Goal: Information Seeking & Learning: Learn about a topic

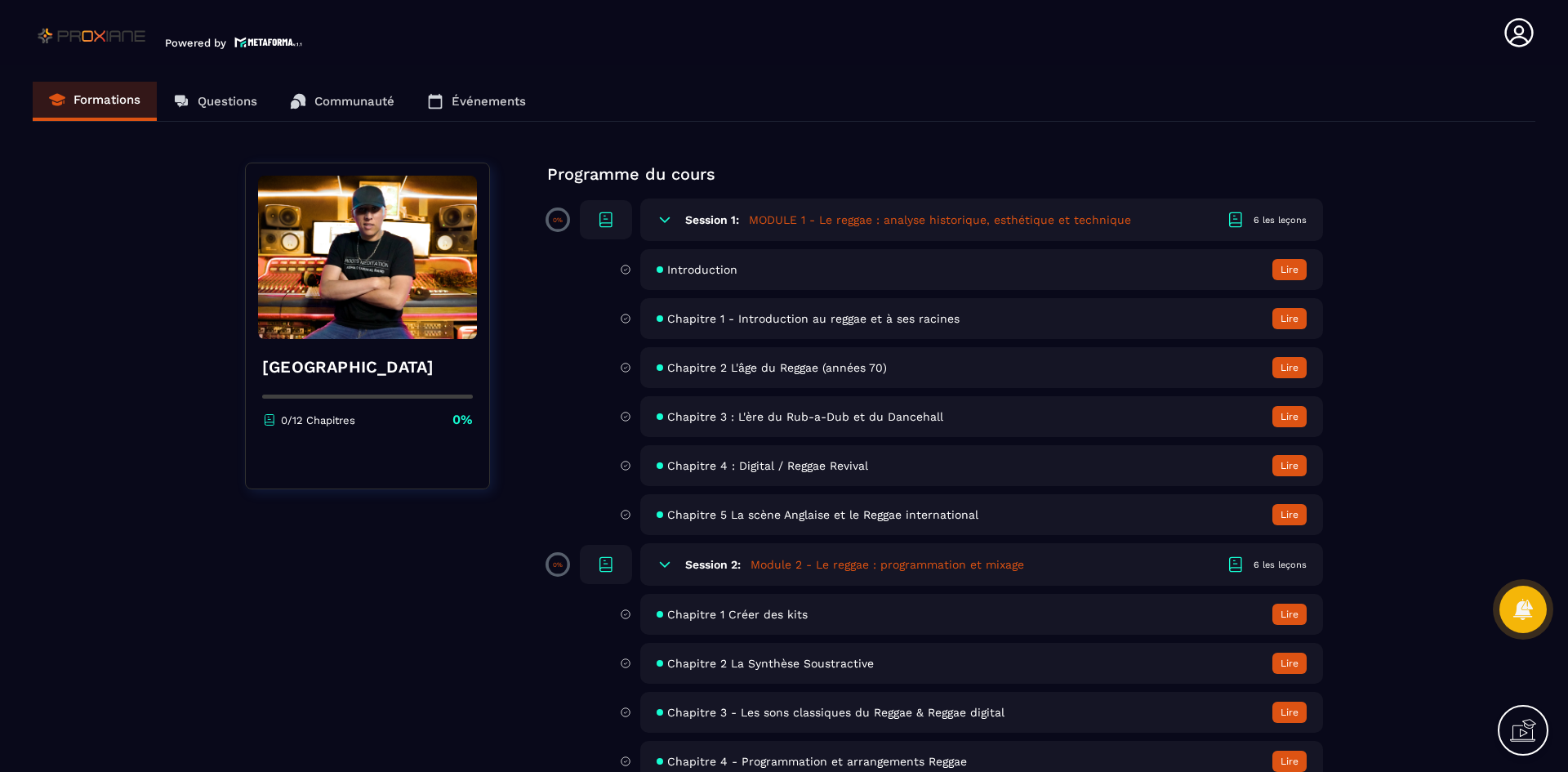
click at [817, 594] on div "Introduction Lire Chapitre 1 - Introduction au reggae et à ses racines Lire Cha…" at bounding box center [959, 736] width 727 height 286
click at [818, 324] on span "Chapitre 1 - Introduction au reggae et à ses racines" at bounding box center [813, 319] width 292 height 13
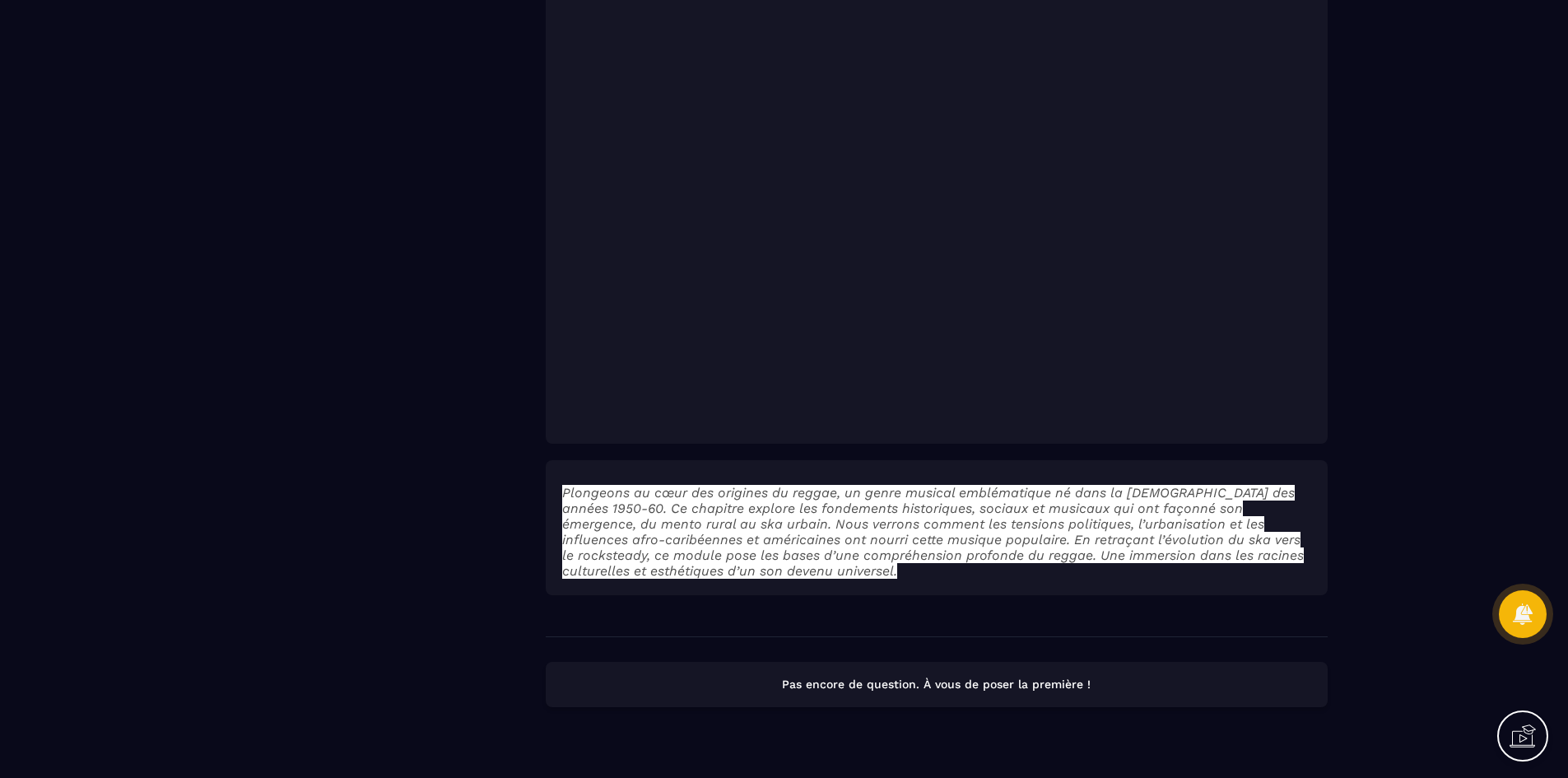
scroll to position [1602, 0]
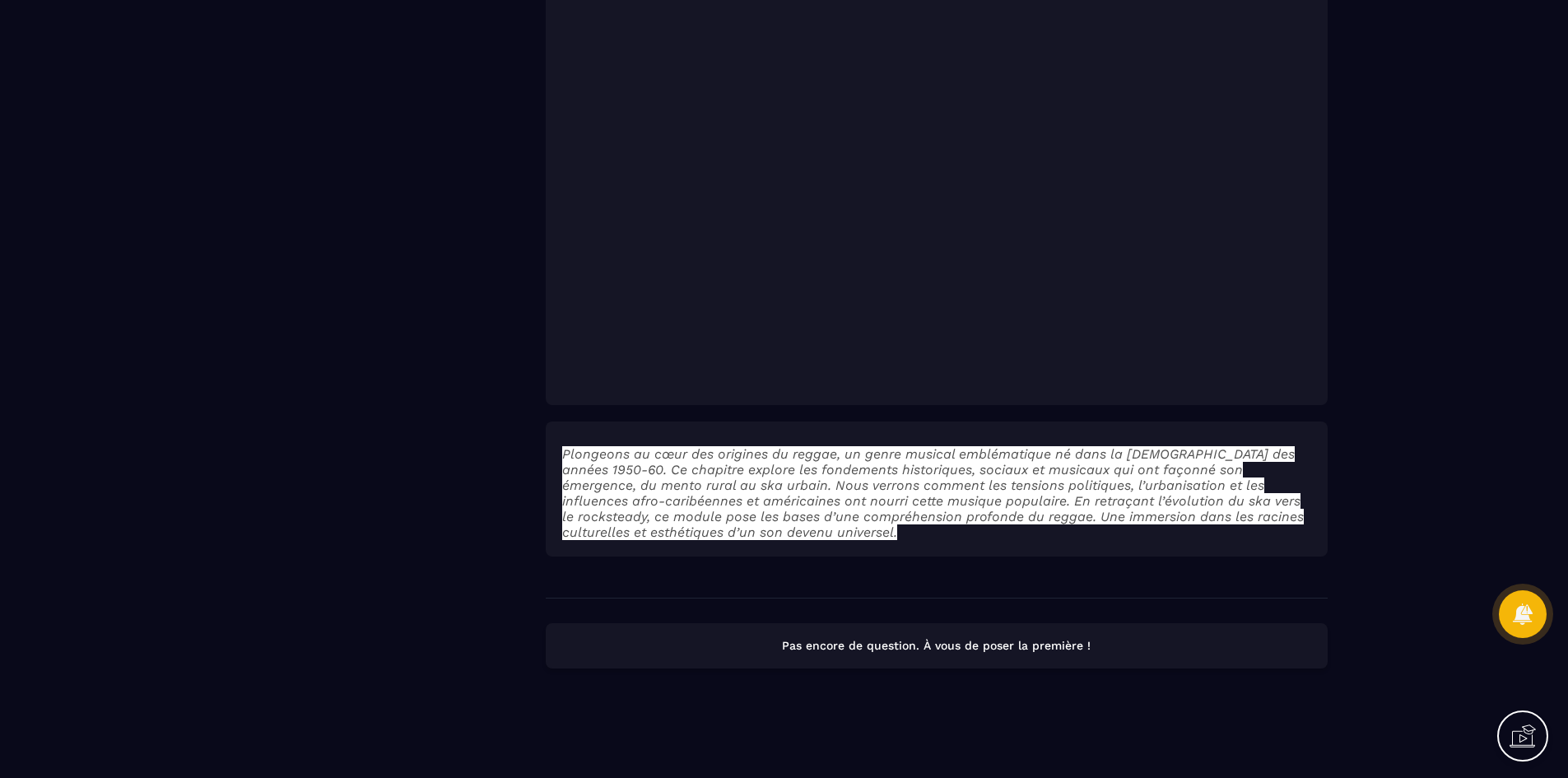
click at [853, 509] on em "Plongeons au cœur des origines du reggae, un genre musical emblématique né dans…" at bounding box center [932, 492] width 741 height 93
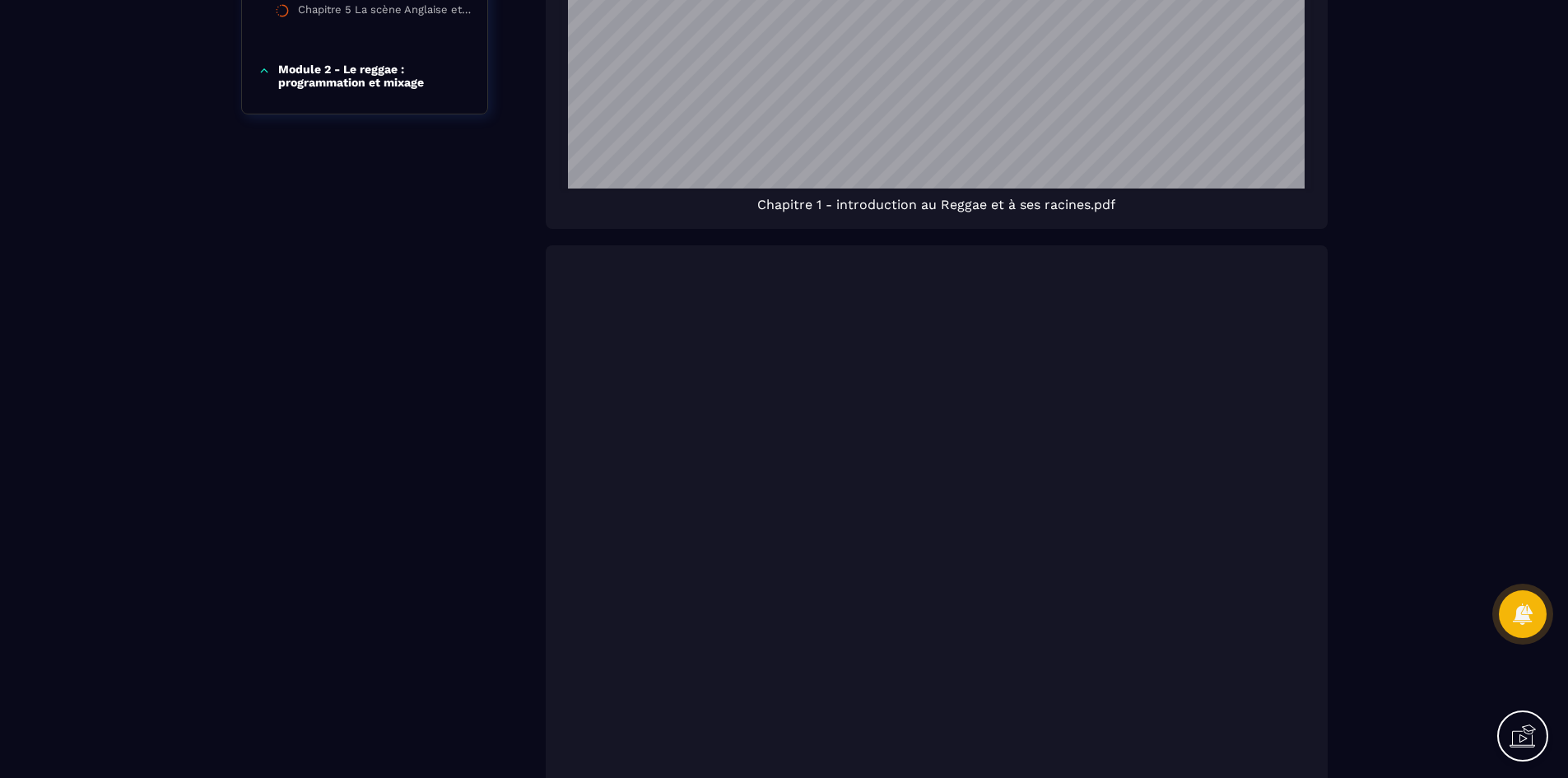
scroll to position [247, 0]
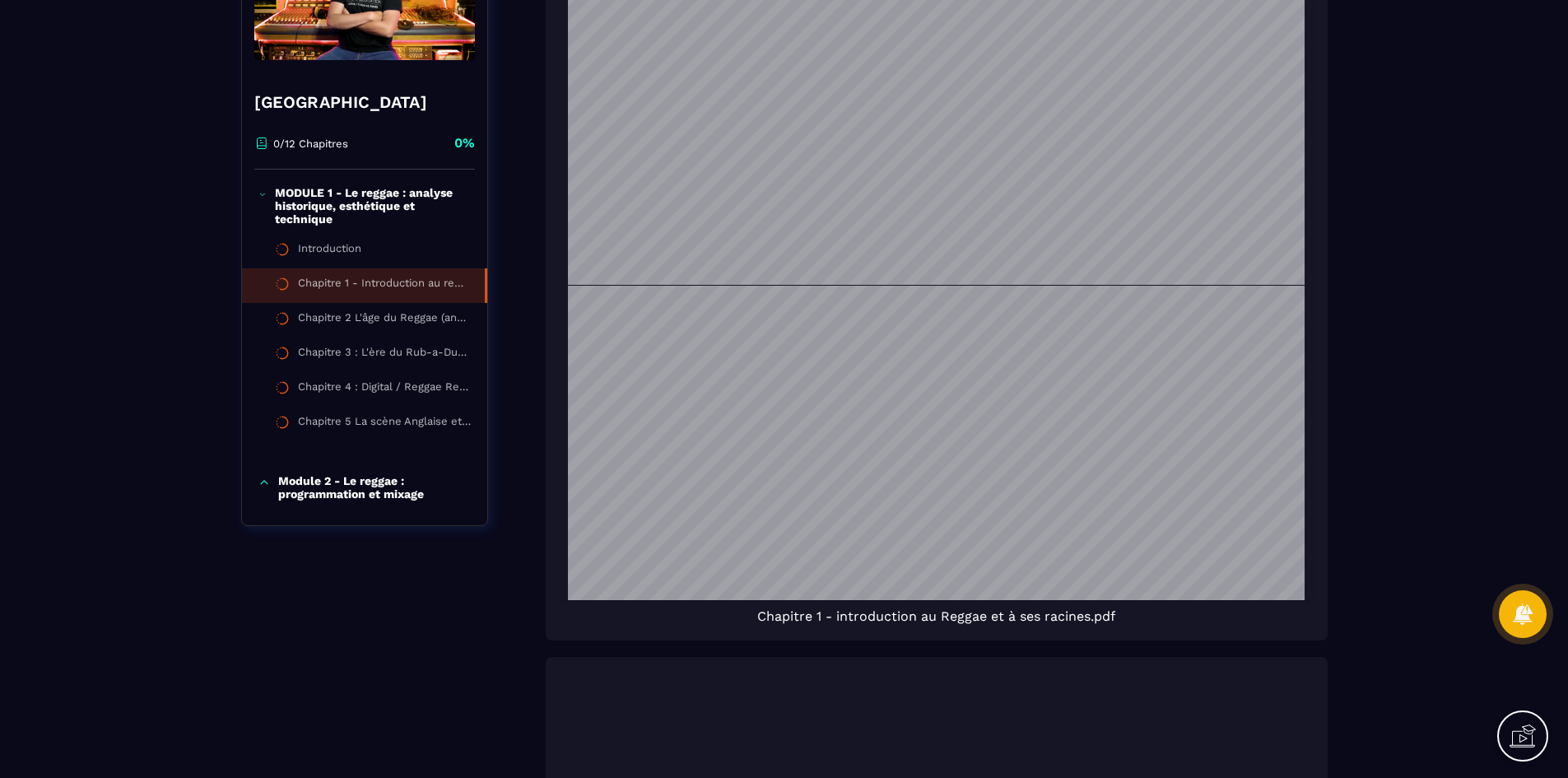
click at [341, 281] on div "Chapitre 1 - Introduction au reggae et à ses racines" at bounding box center [383, 285] width 170 height 18
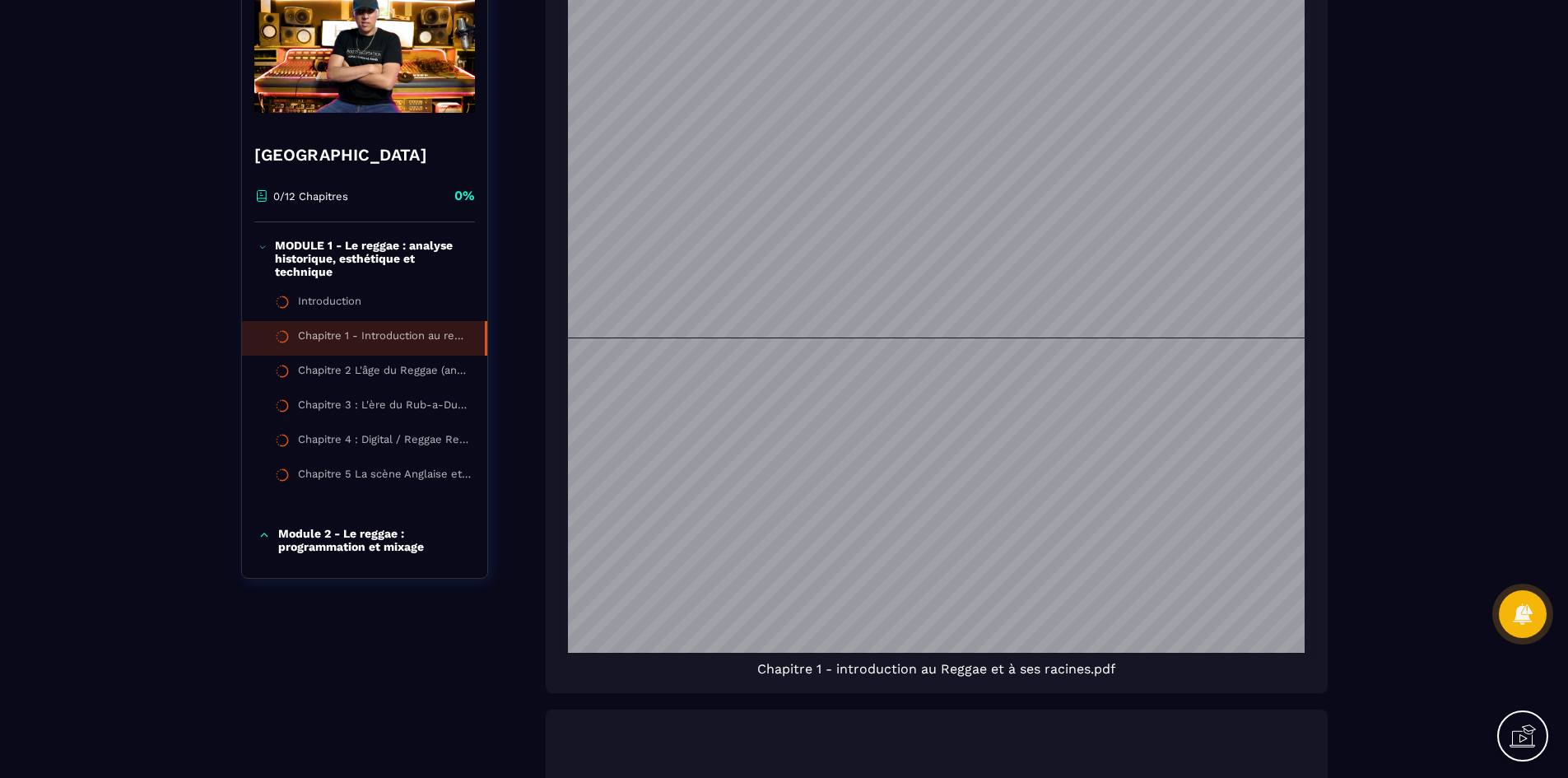
scroll to position [164, 0]
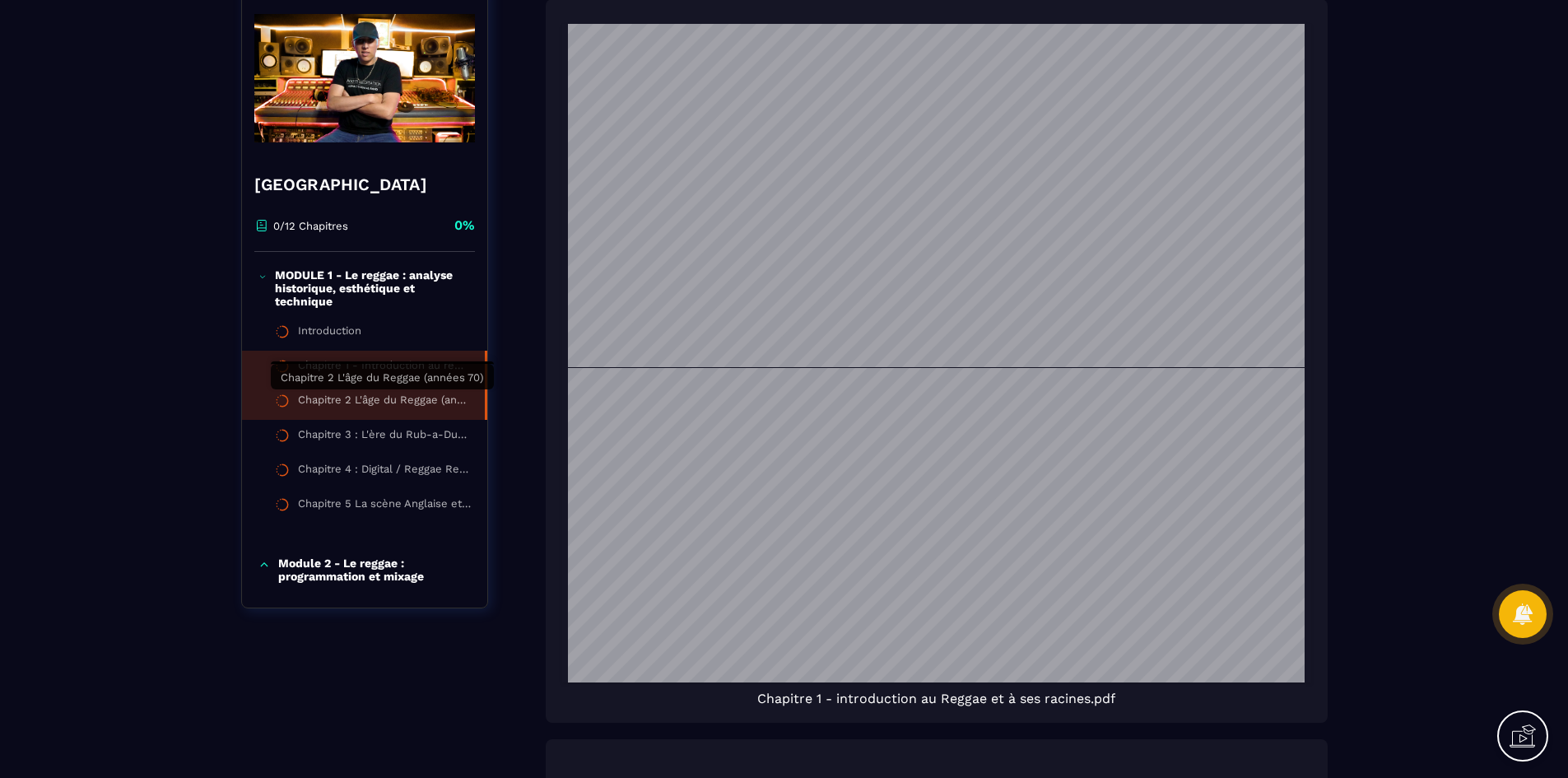
click at [366, 407] on div "Chapitre 2 L'âge du Reggae (années 70)" at bounding box center [383, 402] width 170 height 18
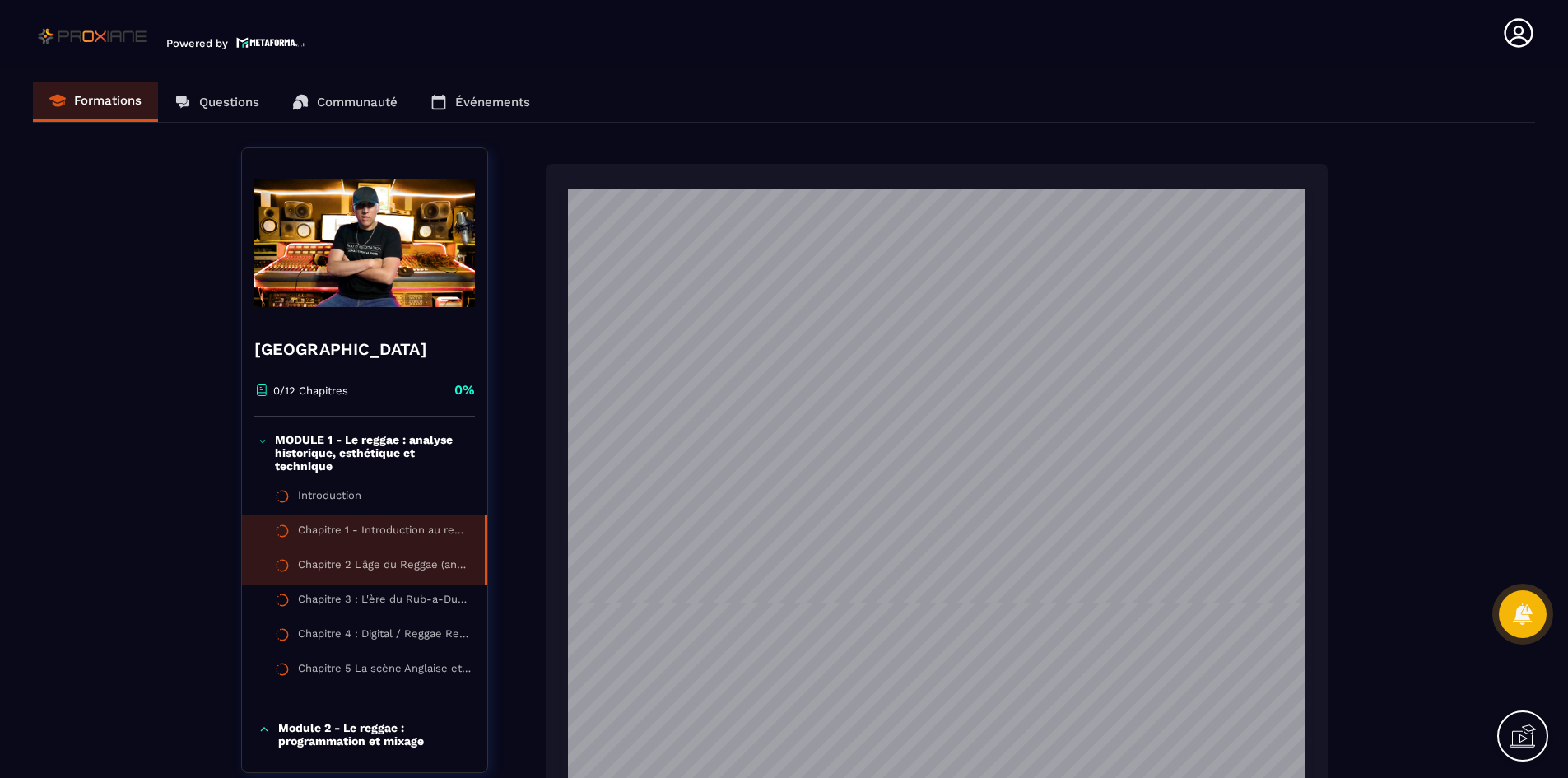
click at [362, 523] on div "Chapitre 1 - Introduction au reggae et à ses racines" at bounding box center [383, 532] width 170 height 18
